Goal: Information Seeking & Learning: Learn about a topic

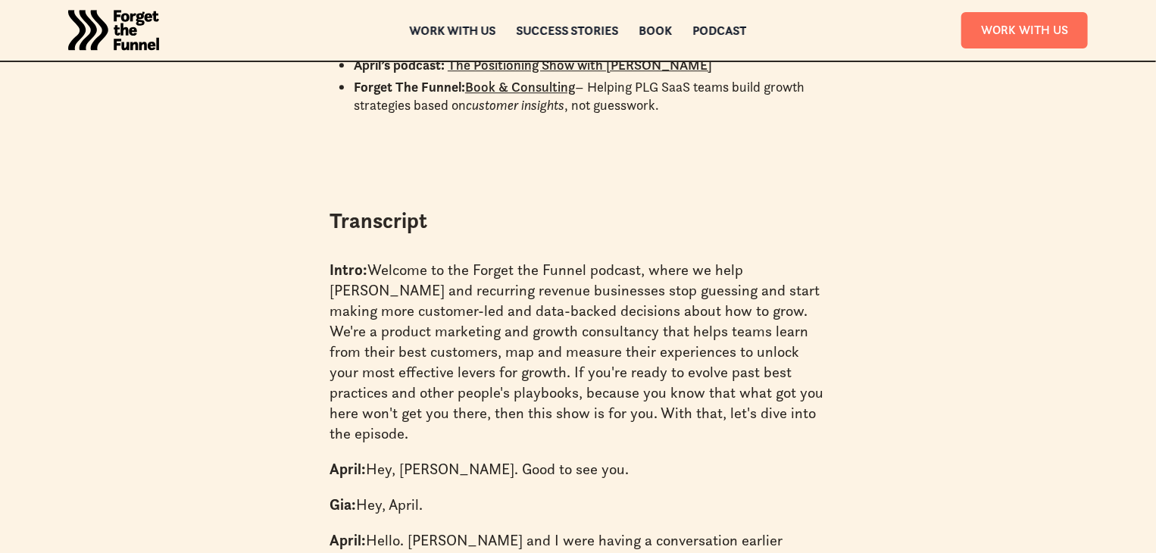
scroll to position [2120, 0]
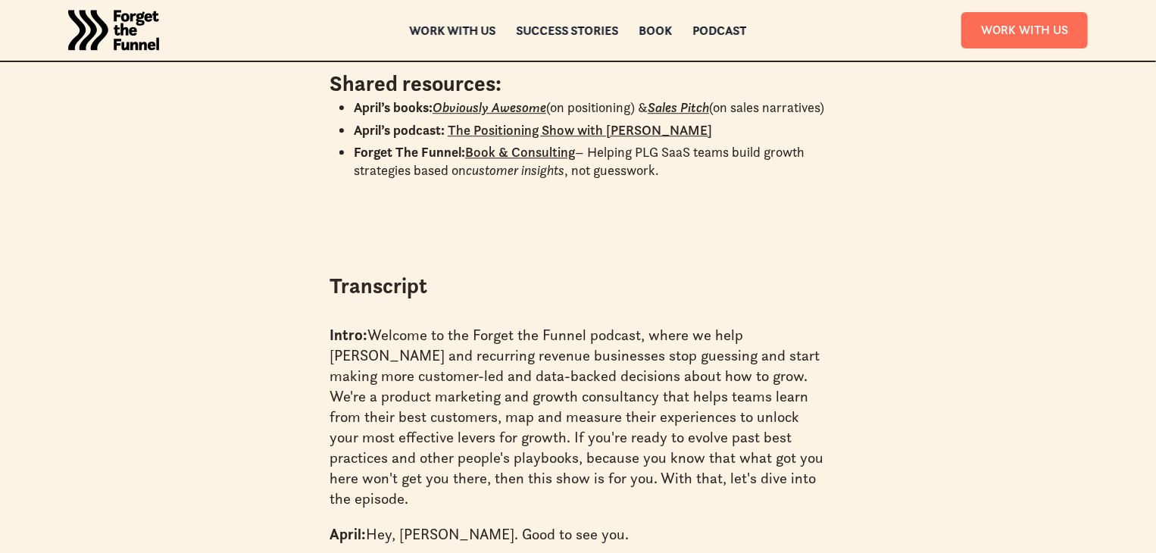
click at [105, 22] on img "home" at bounding box center [113, 30] width 91 height 61
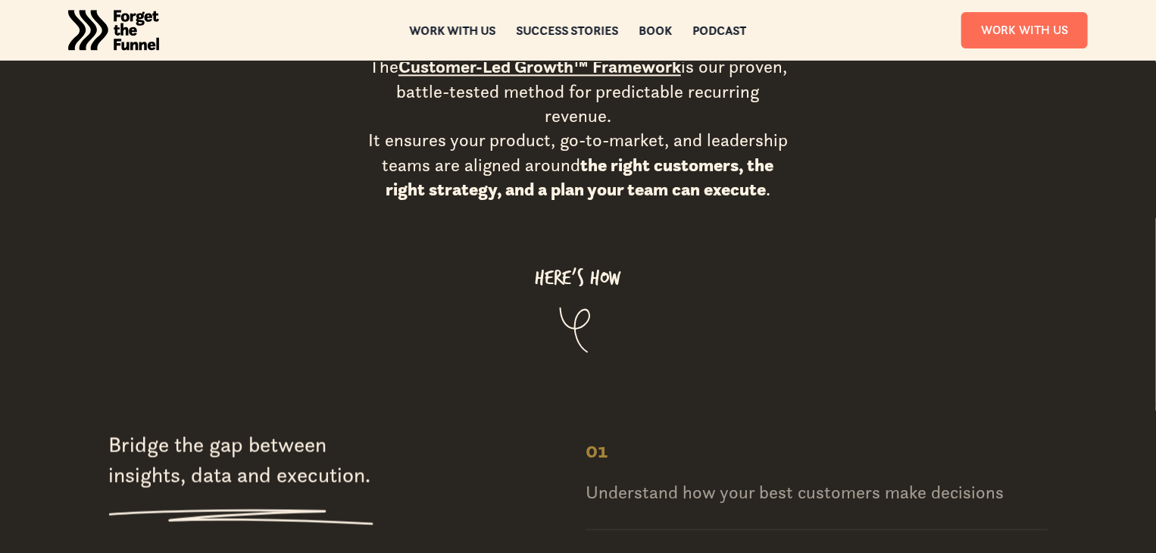
scroll to position [1287, 0]
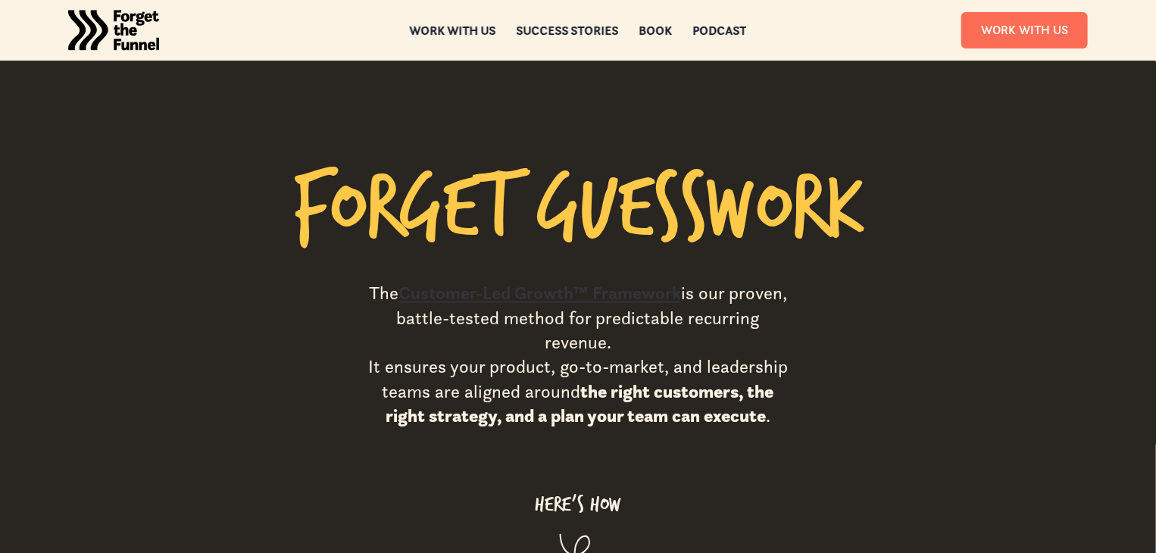
click at [579, 282] on link "Customer-Led Growth™ Framework" at bounding box center [539, 293] width 282 height 23
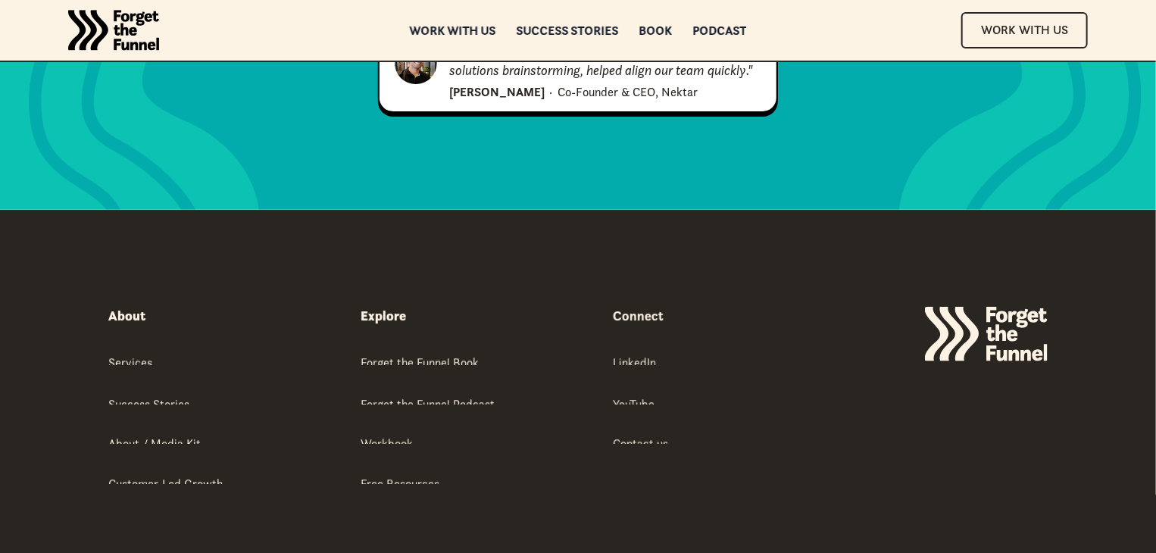
scroll to position [5523, 0]
